Goal: Use online tool/utility: Utilize a website feature to perform a specific function

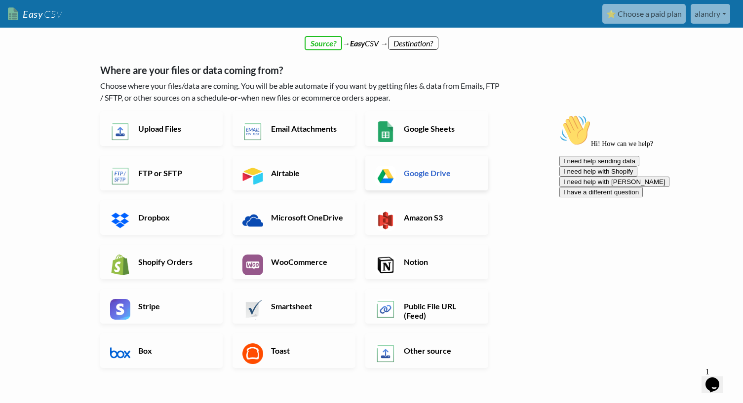
click at [422, 164] on link "Google Drive" at bounding box center [426, 173] width 123 height 35
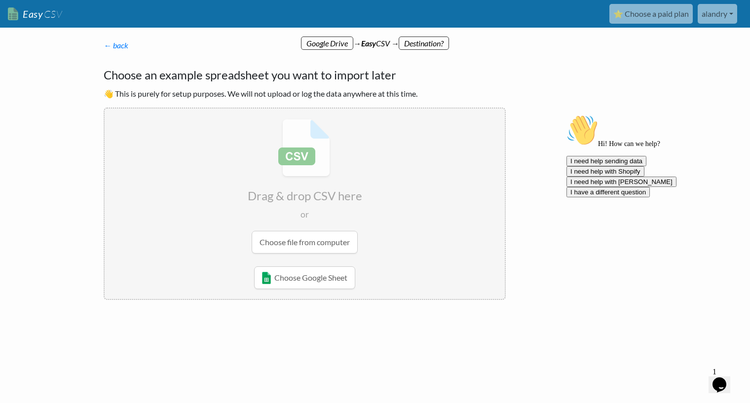
click at [329, 241] on input "file" at bounding box center [305, 186] width 400 height 155
type input "C:\fakepath\ProviderSoft_ExportReport_20251007_161654256.csv"
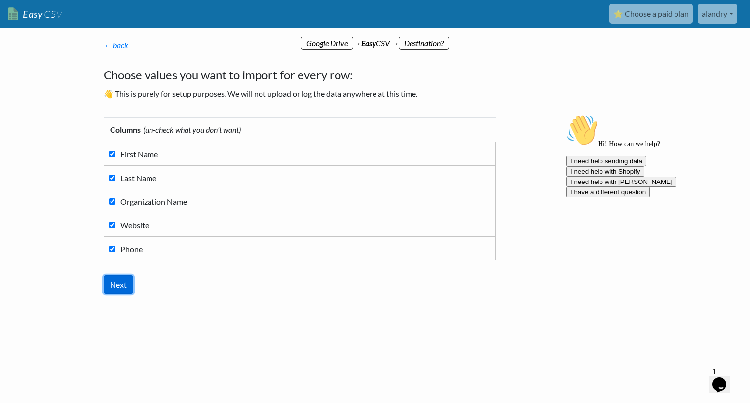
click at [123, 281] on input "Next" at bounding box center [119, 284] width 30 height 19
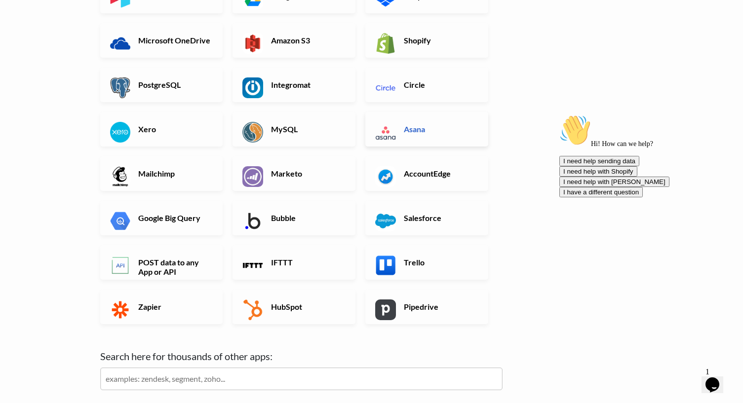
scroll to position [197, 0]
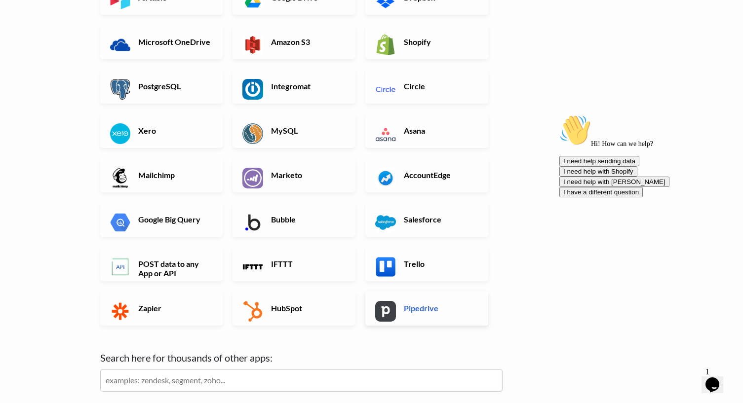
click at [440, 307] on h6 "Pipedrive" at bounding box center [439, 308] width 77 height 9
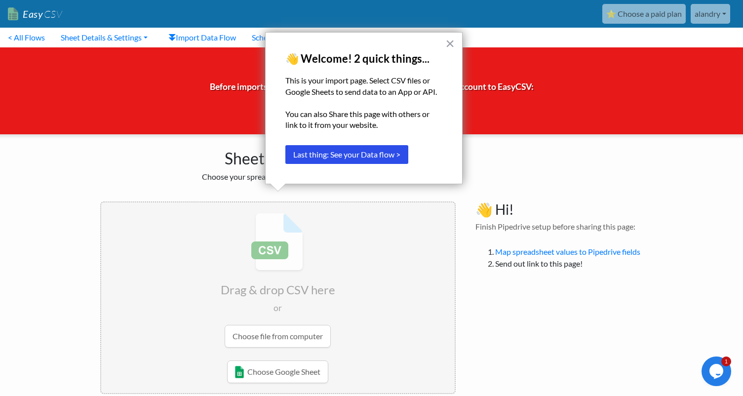
scroll to position [16, 0]
